Goal: Transaction & Acquisition: Purchase product/service

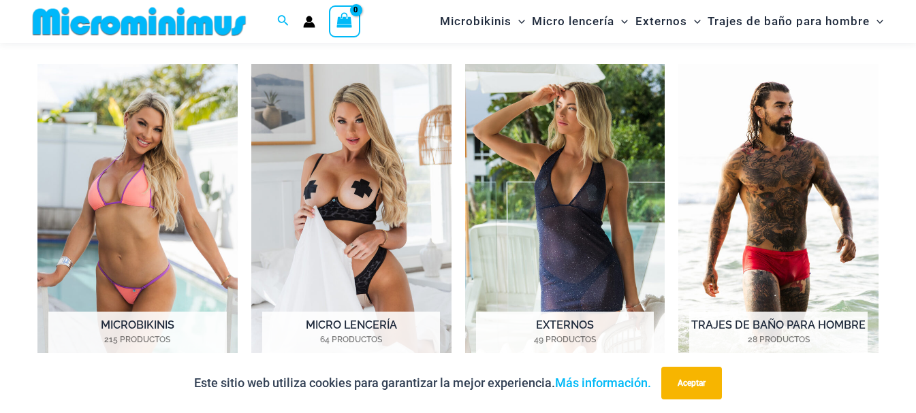
scroll to position [671, 0]
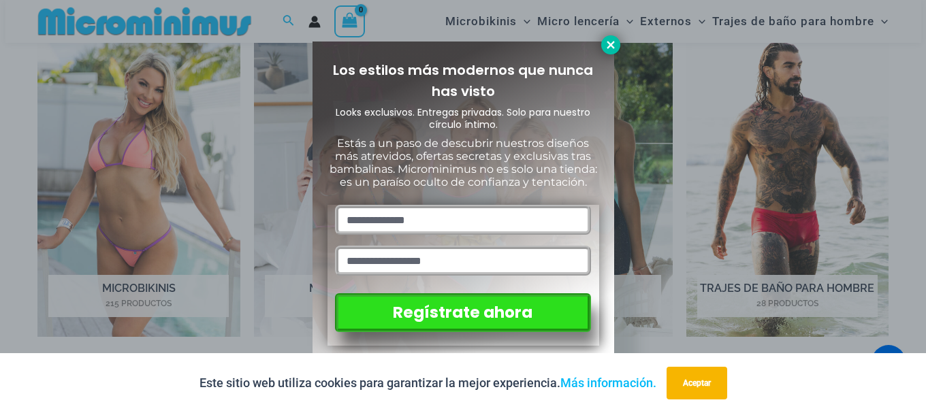
click at [611, 42] on icon at bounding box center [611, 45] width 12 height 12
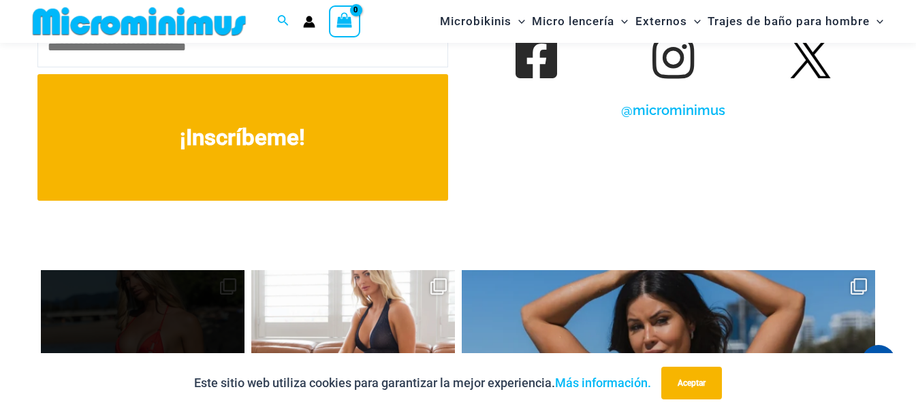
scroll to position [5302, 0]
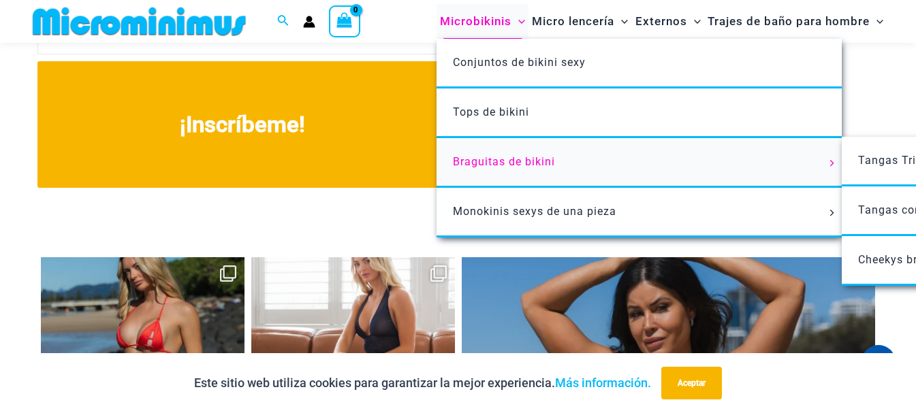
click at [542, 161] on font "Braguitas de bikini" at bounding box center [504, 161] width 102 height 13
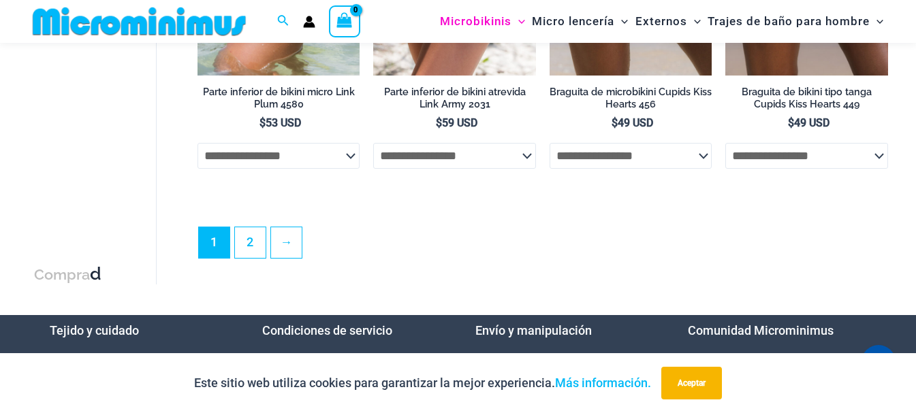
scroll to position [3693, 0]
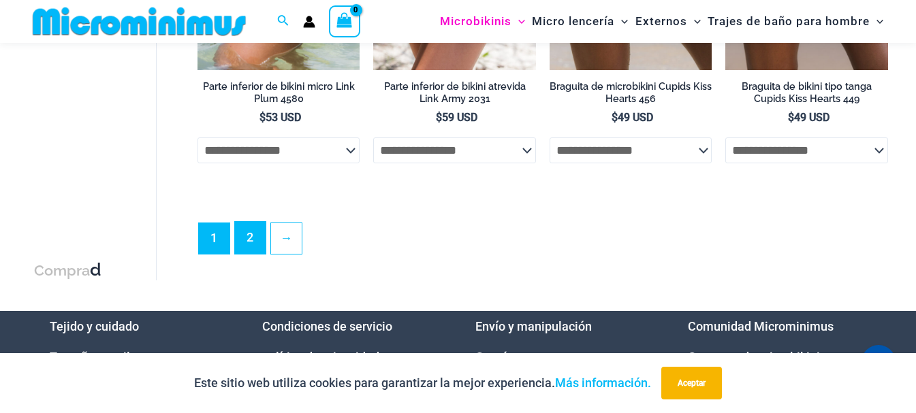
click at [255, 253] on link "2" at bounding box center [250, 238] width 31 height 32
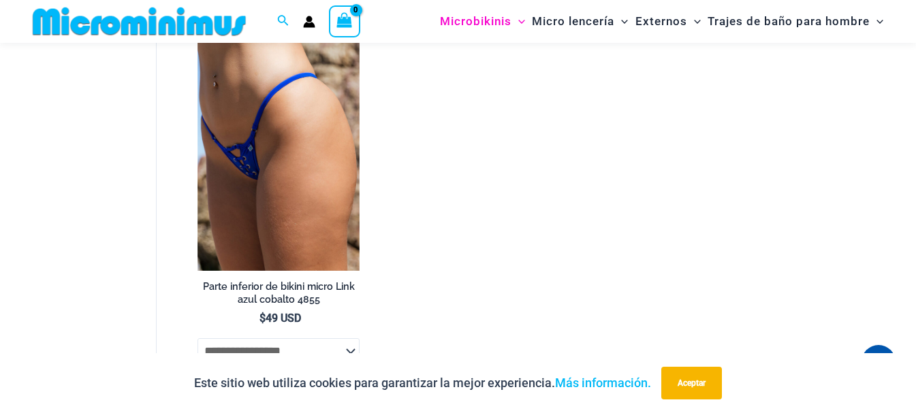
scroll to position [2859, 0]
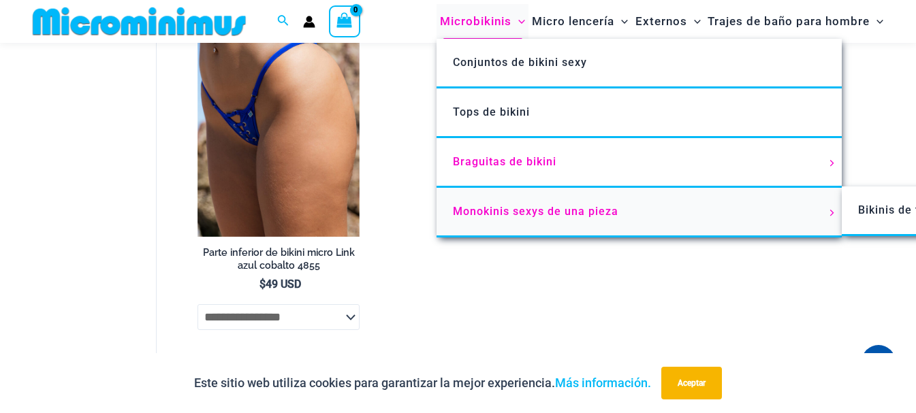
click at [481, 221] on link "Monokinis sexys de una pieza" at bounding box center [639, 213] width 405 height 50
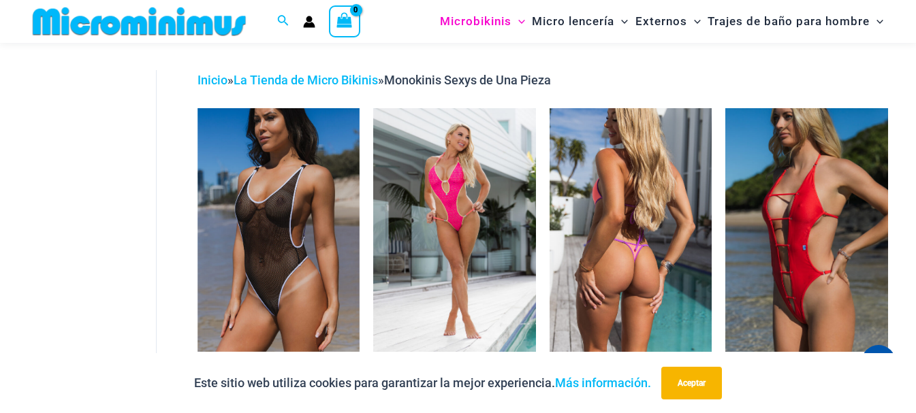
scroll to position [58, 0]
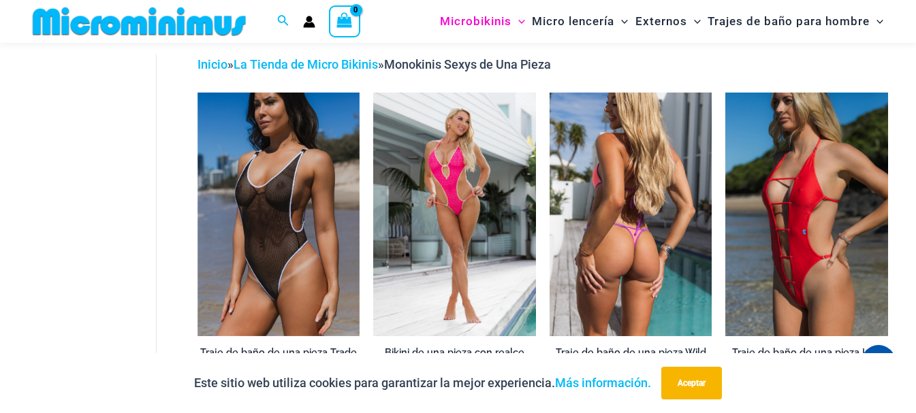
click at [637, 185] on img at bounding box center [631, 215] width 163 height 244
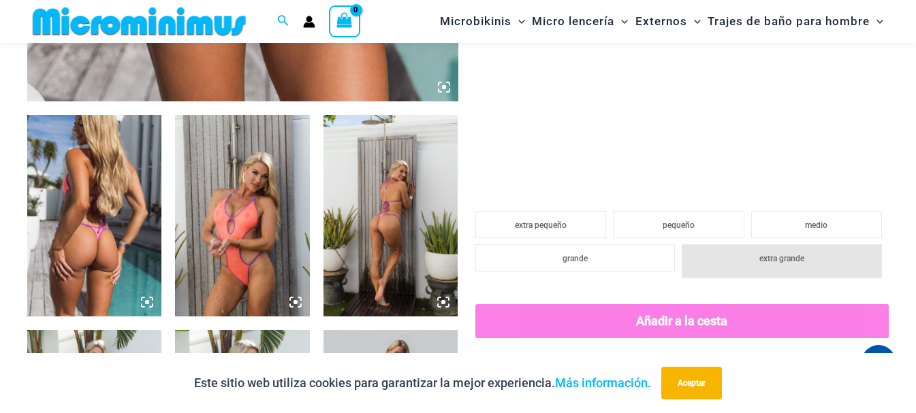
scroll to position [680, 0]
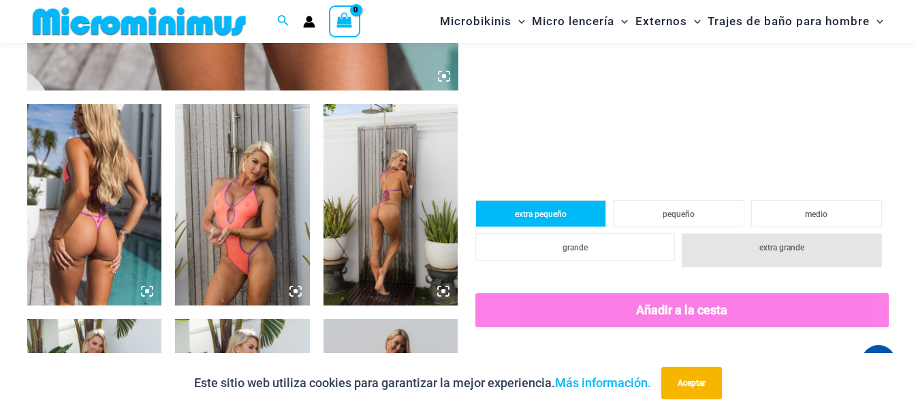
click at [537, 213] on font "extra pequeño" at bounding box center [541, 215] width 52 height 10
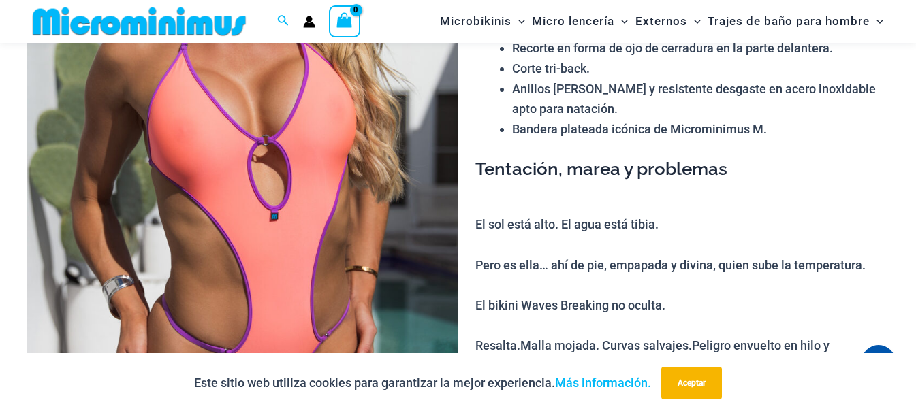
scroll to position [0, 0]
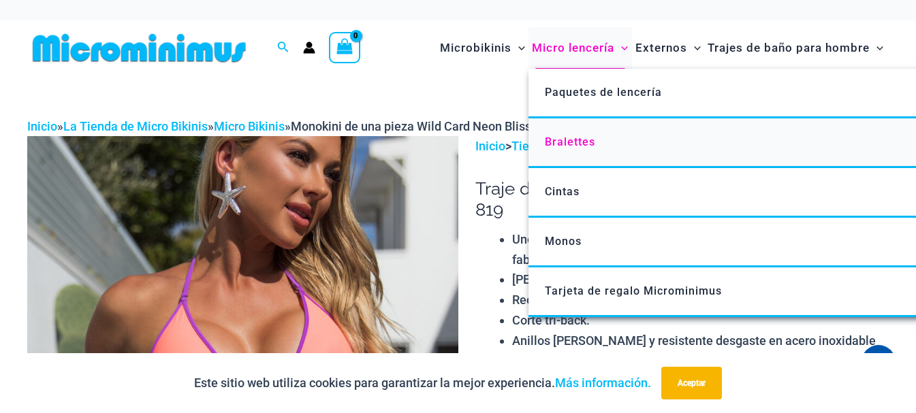
click at [599, 142] on link "Bralettes" at bounding box center [730, 144] width 405 height 50
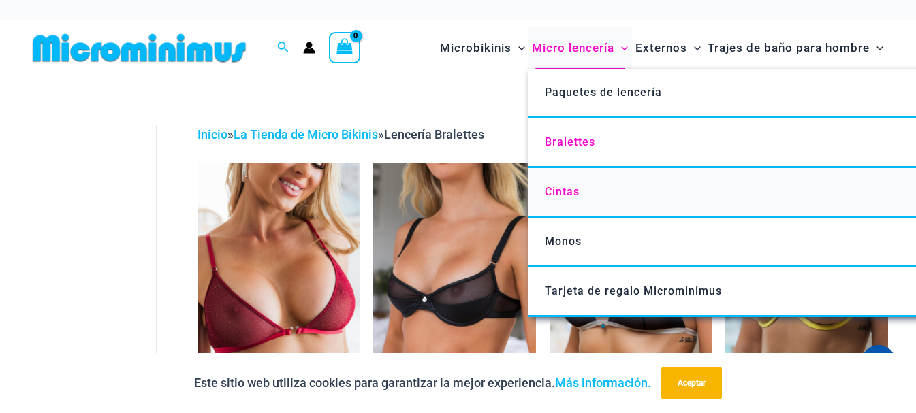
click at [589, 191] on link "Cintas" at bounding box center [730, 193] width 405 height 50
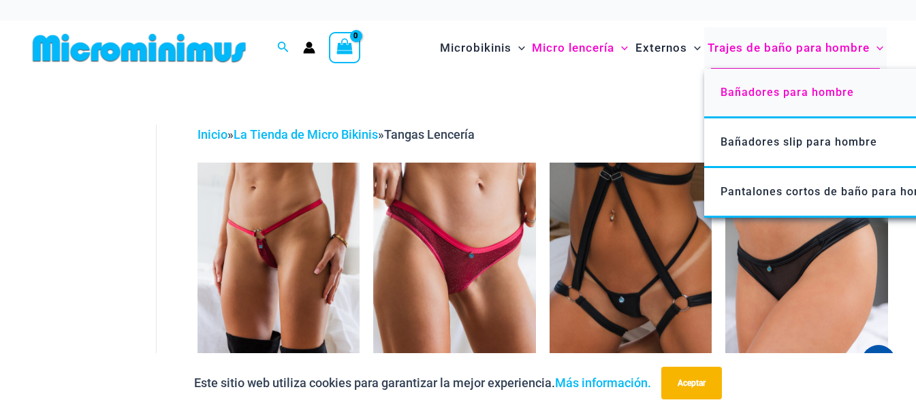
click at [822, 94] on font "Bañadores para hombre" at bounding box center [787, 92] width 133 height 13
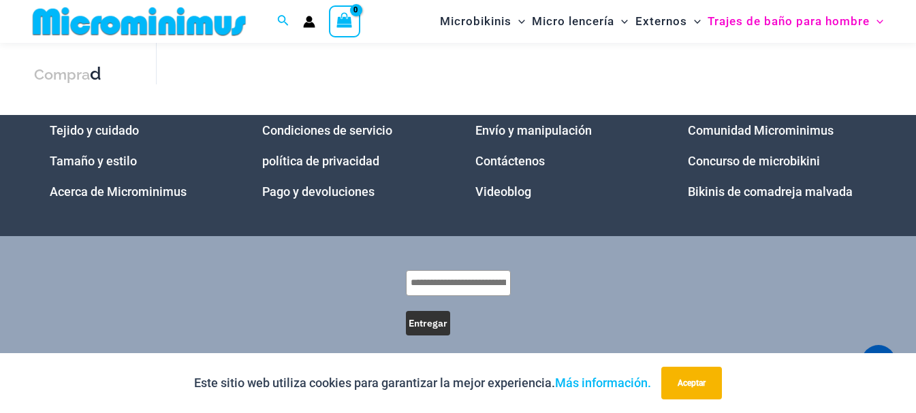
scroll to position [1255, 0]
